Goal: Information Seeking & Learning: Learn about a topic

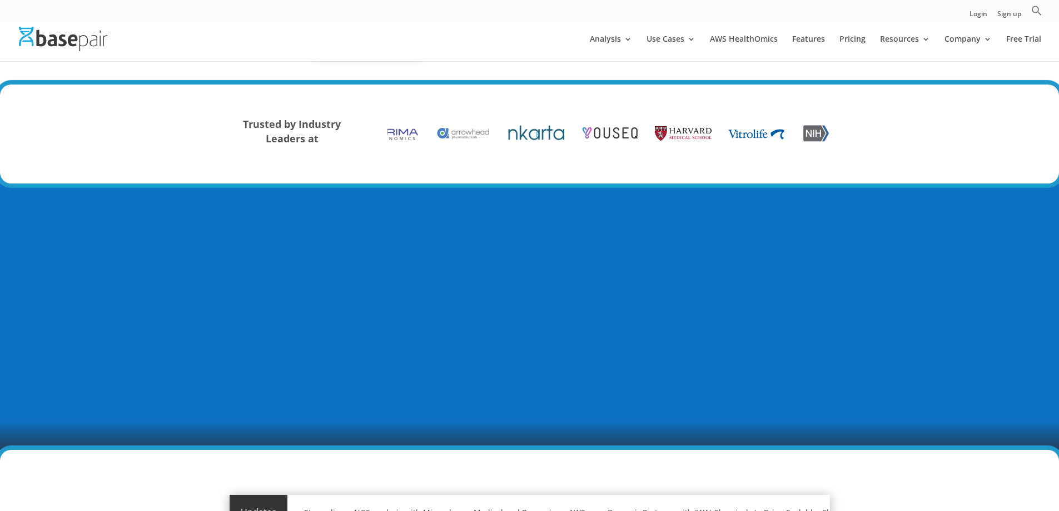
scroll to position [111, 0]
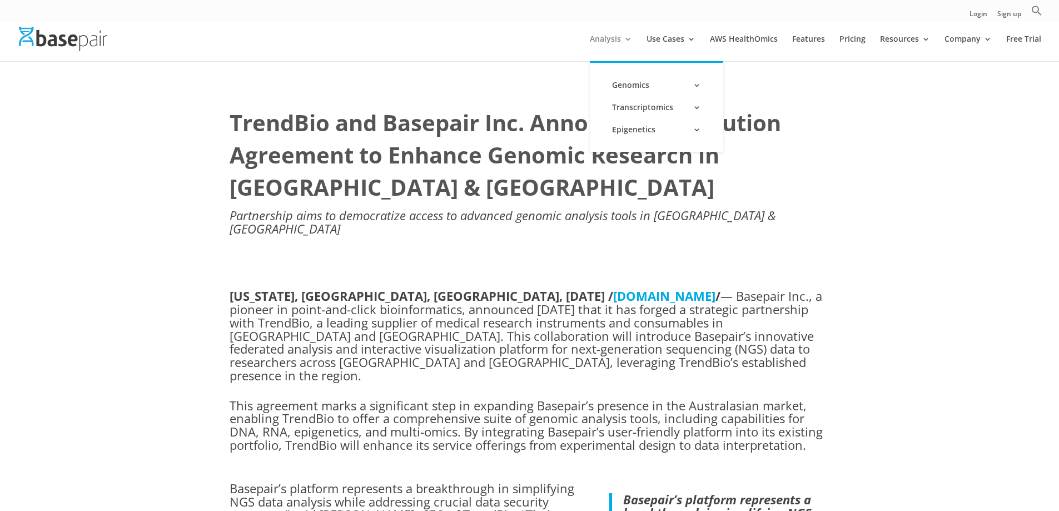
click at [619, 41] on link "Analysis" at bounding box center [611, 48] width 42 height 26
click at [1034, 10] on icon "Search" at bounding box center [1037, 10] width 11 height 11
